Goal: Download file/media

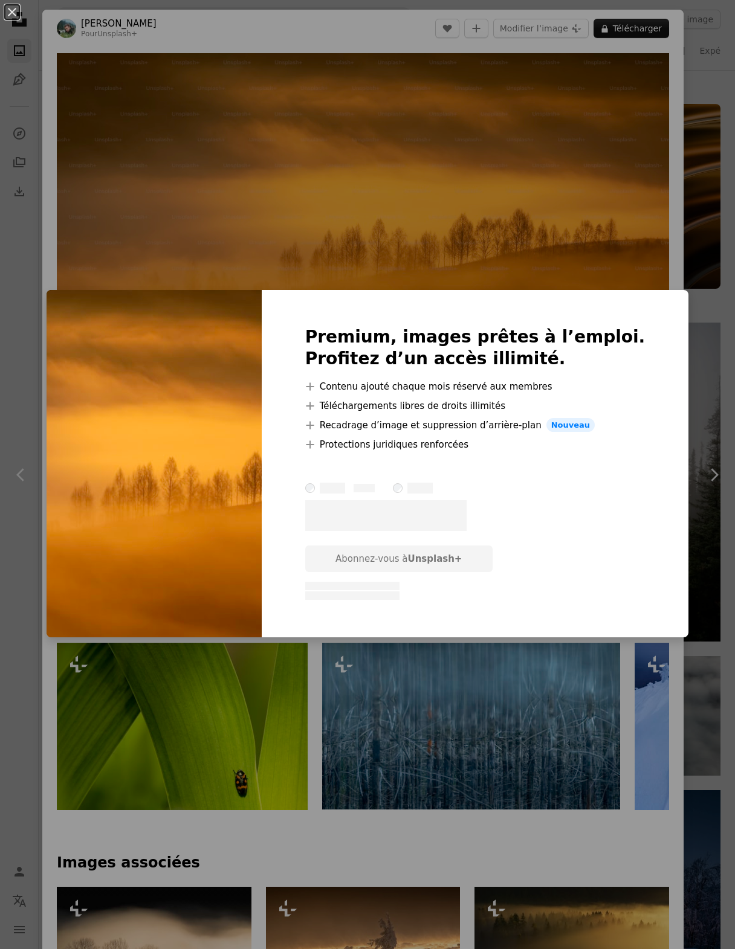
scroll to position [3722, 0]
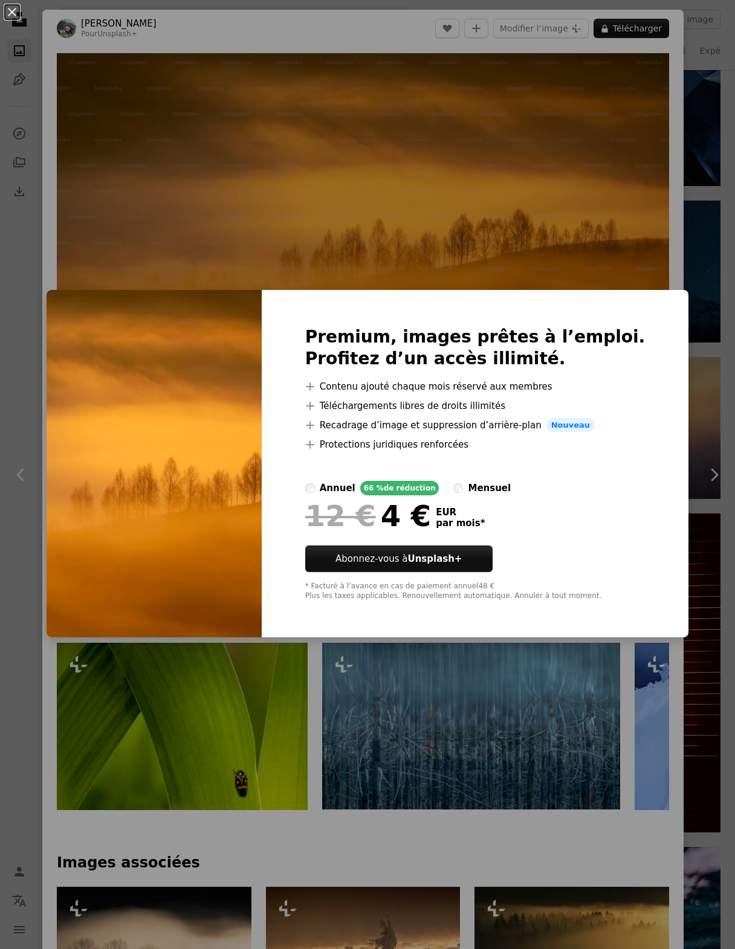
click at [330, 41] on div "An X shape Premium, images prêtes à l’emploi. Profitez d’un accès illimité. A p…" at bounding box center [367, 474] width 735 height 949
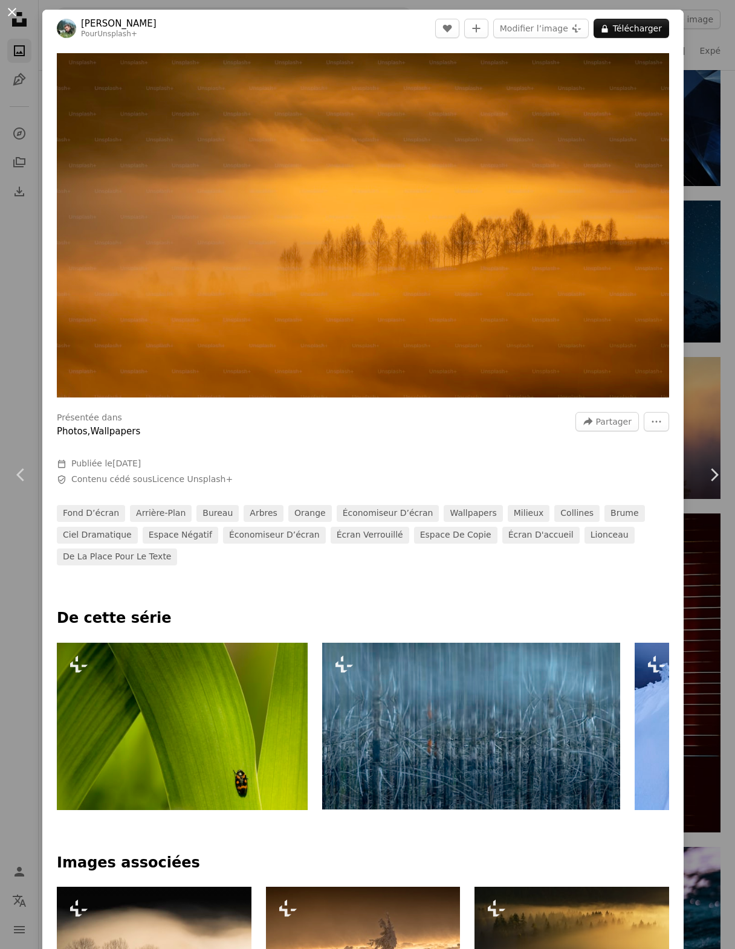
click at [15, 8] on button "An X shape" at bounding box center [12, 12] width 15 height 15
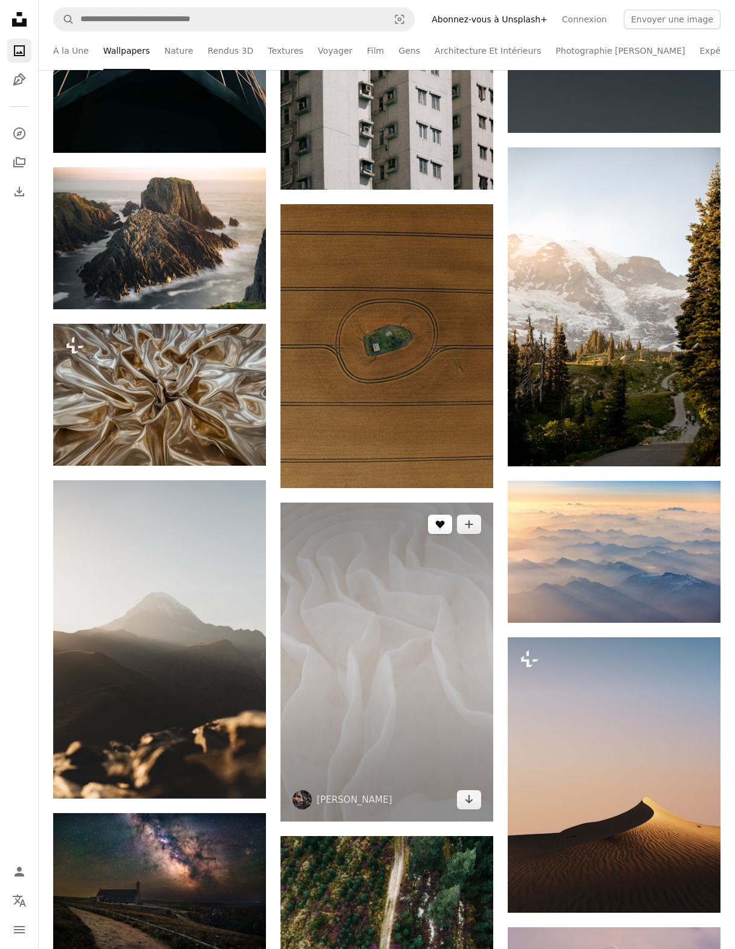
scroll to position [8950, 0]
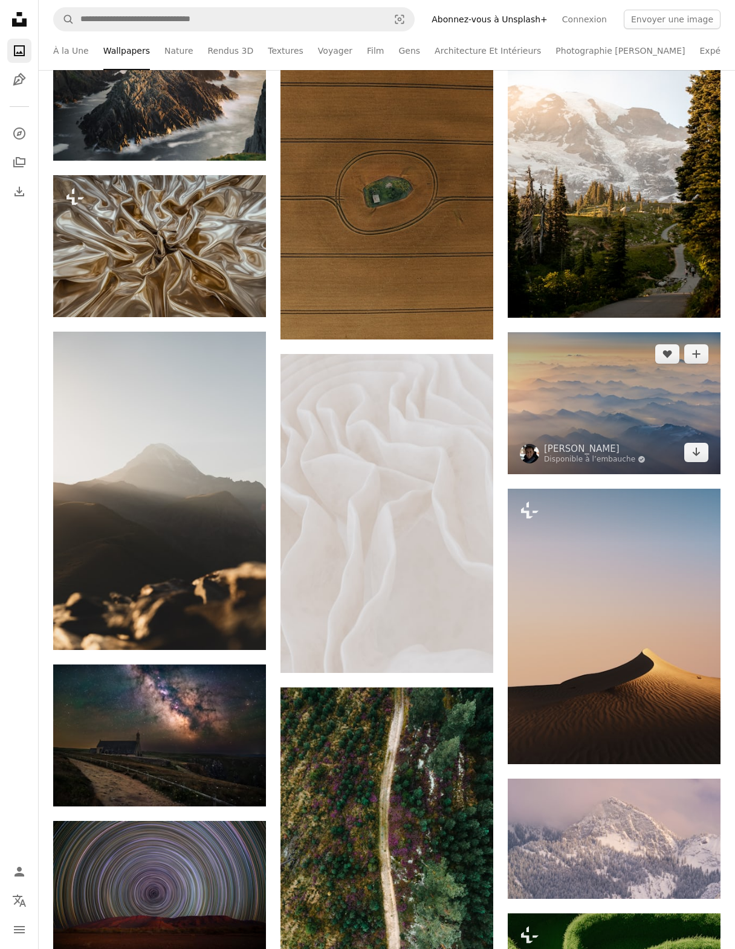
click at [662, 412] on img at bounding box center [614, 403] width 213 height 142
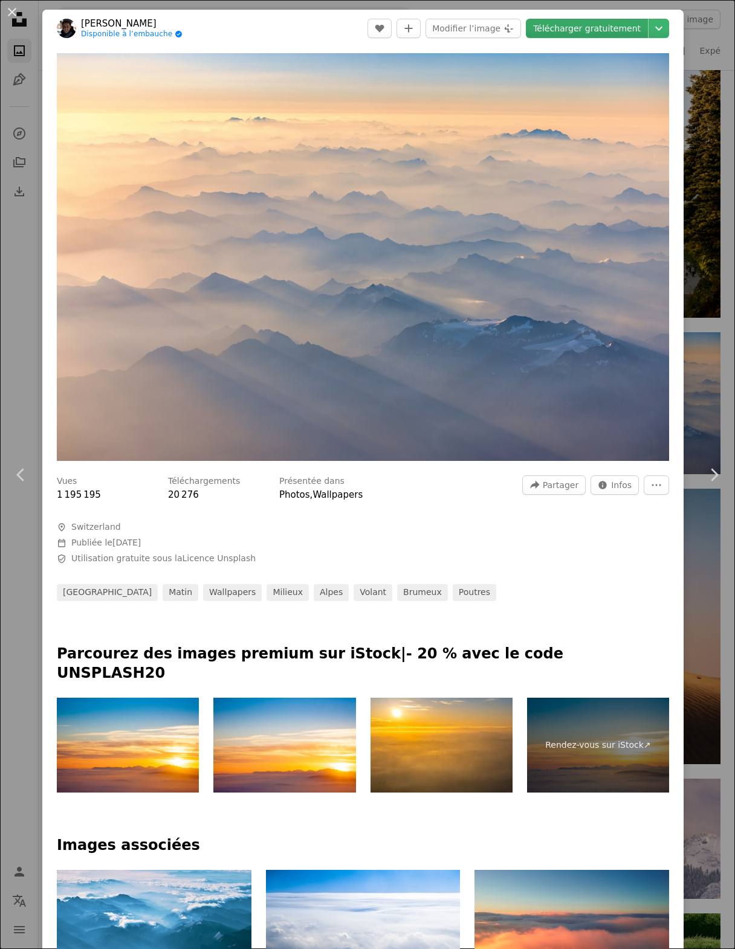
click at [592, 29] on link "Télécharger gratuitement" at bounding box center [587, 28] width 122 height 19
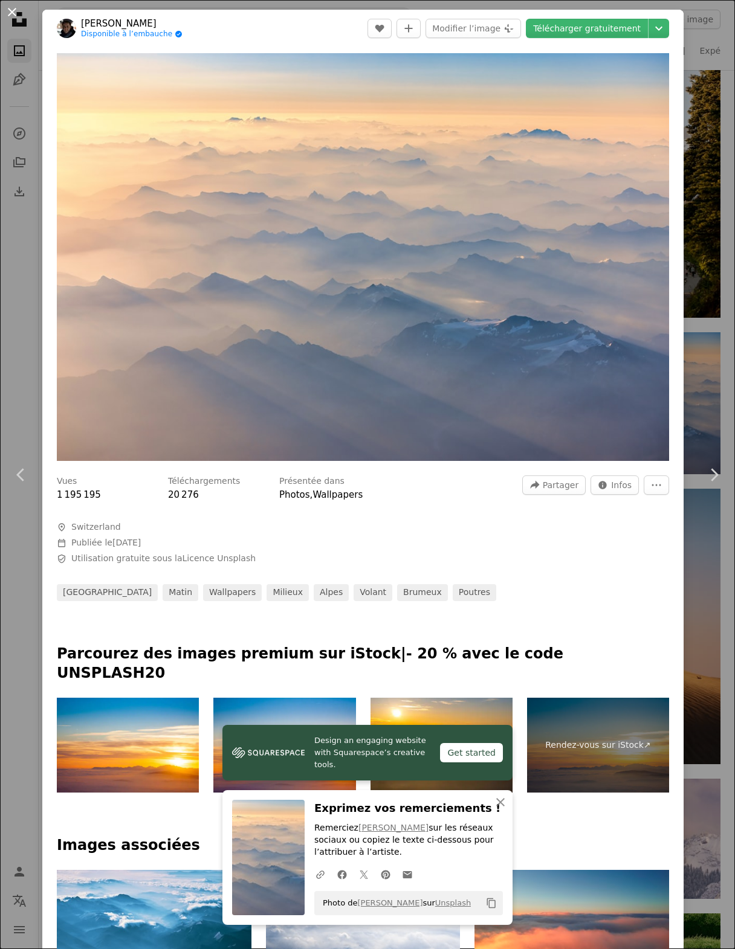
click at [13, 12] on button "An X shape" at bounding box center [12, 12] width 15 height 15
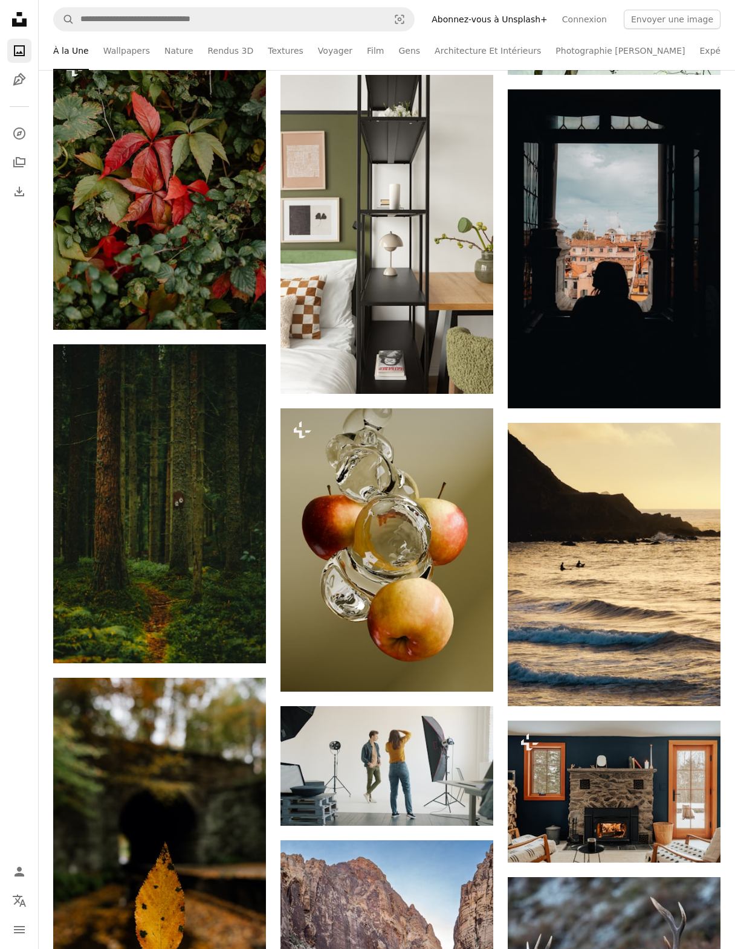
scroll to position [1882, 0]
